Goal: Transaction & Acquisition: Download file/media

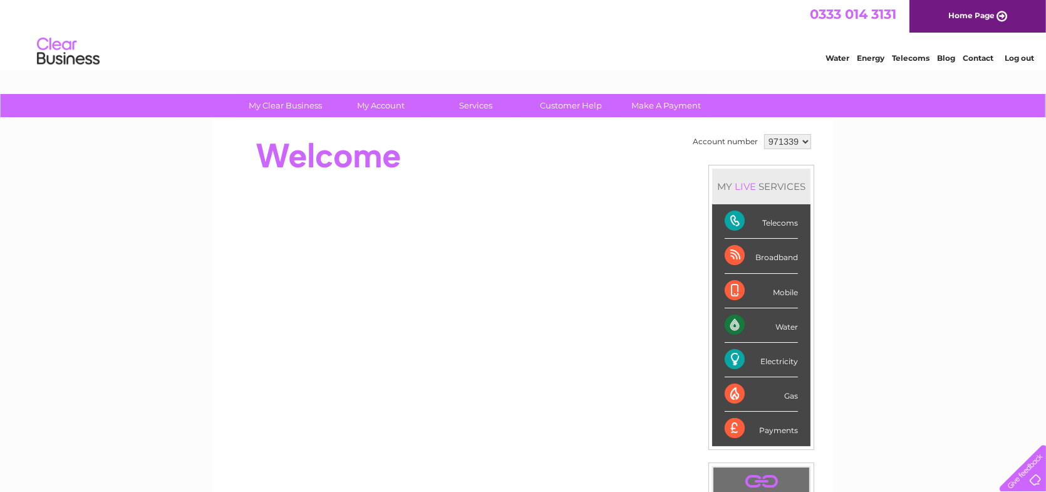
click at [799, 140] on select "971339" at bounding box center [787, 141] width 47 height 15
click at [1012, 58] on link "Log out" at bounding box center [1018, 57] width 29 height 9
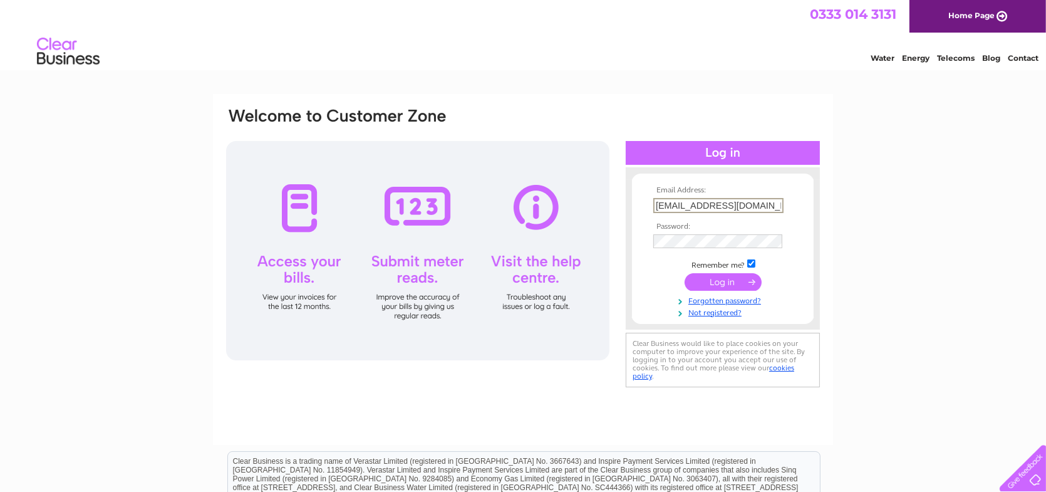
click at [741, 202] on input "valentina@vaporever.co.uk" at bounding box center [718, 205] width 130 height 15
type input "mike@vaporever.co.uk"
click at [729, 280] on input "submit" at bounding box center [722, 281] width 77 height 18
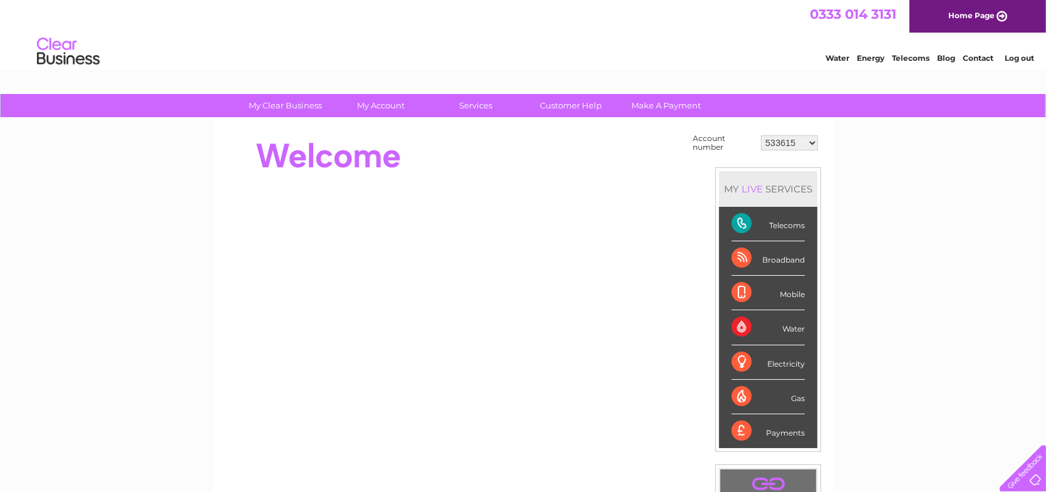
click at [801, 143] on select "533615 1099997 30267359" at bounding box center [789, 142] width 57 height 15
select select "30267359"
click at [761, 135] on select "533615 1099997 30267359" at bounding box center [789, 142] width 57 height 15
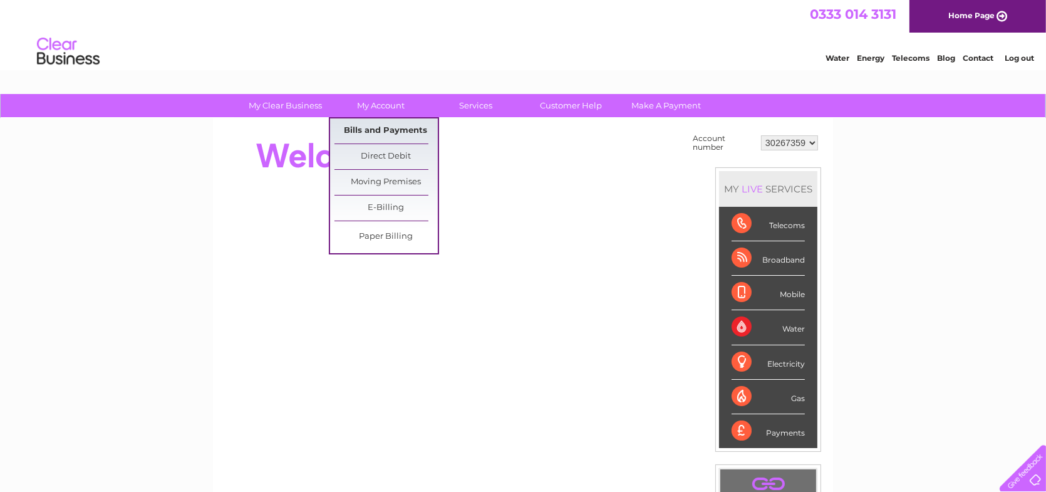
click at [388, 128] on link "Bills and Payments" at bounding box center [385, 130] width 103 height 25
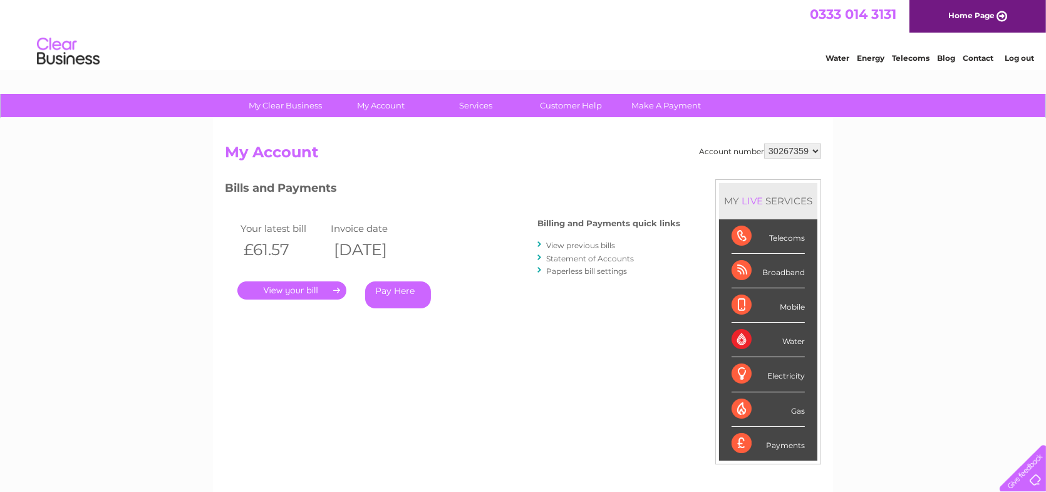
click at [554, 247] on link "View previous bills" at bounding box center [580, 244] width 69 height 9
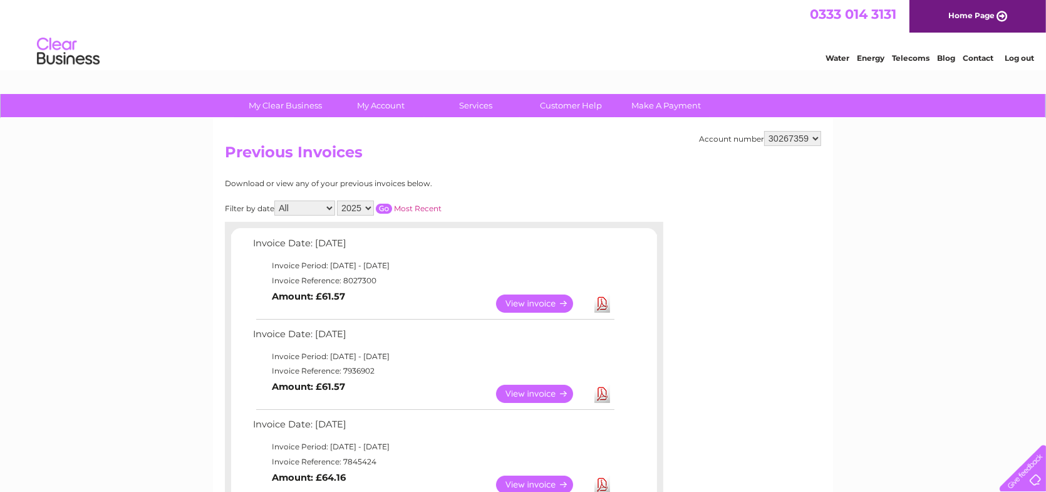
click at [605, 394] on link "Download" at bounding box center [602, 393] width 16 height 18
